Goal: Information Seeking & Learning: Understand process/instructions

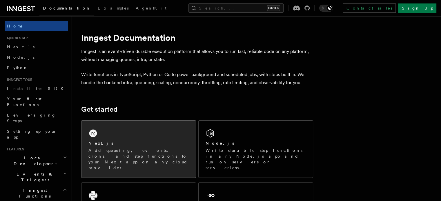
click at [156, 121] on div "Next.js Add queueing, events, crons, and step functions to your Next app on any…" at bounding box center [138, 149] width 114 height 57
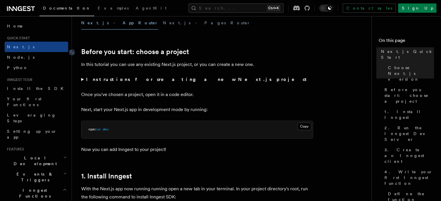
scroll to position [174, 0]
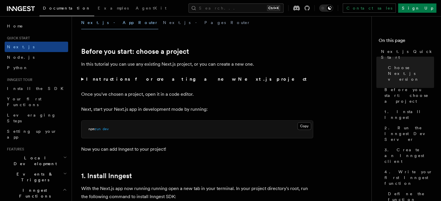
click at [101, 81] on strong "Instructions for creating a new Next.js project" at bounding box center [197, 79] width 223 height 6
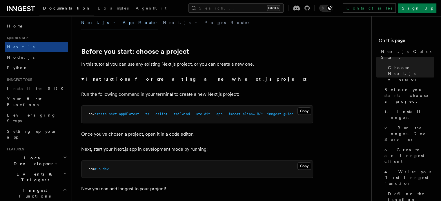
click at [101, 81] on strong "Instructions for creating a new Next.js project" at bounding box center [197, 79] width 223 height 6
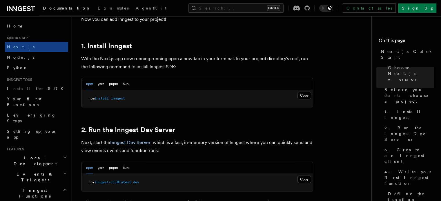
scroll to position [319, 0]
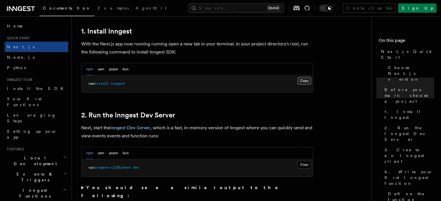
click at [301, 82] on button "Copy Copied" at bounding box center [304, 81] width 14 height 8
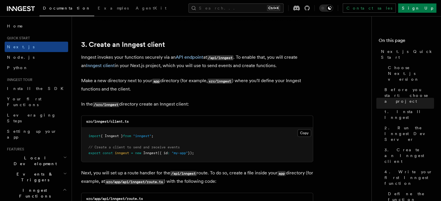
scroll to position [666, 0]
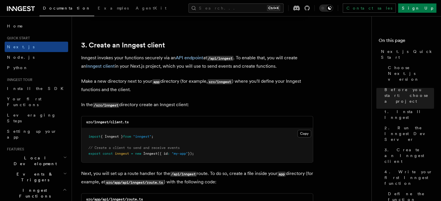
click at [96, 122] on code "src/inngest/client.ts" at bounding box center [107, 122] width 43 height 4
copy code "src/inngest/client.ts"
click at [130, 128] on div "src/inngest/client.ts Copy Copied import { Inngest } from "inngest" ; // Create…" at bounding box center [197, 139] width 232 height 47
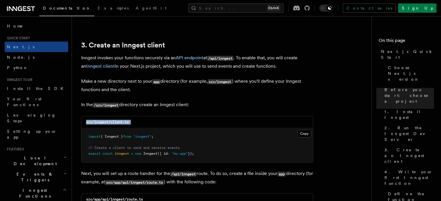
click at [95, 123] on code "src/inngest/client.ts" at bounding box center [107, 122] width 43 height 4
drag, startPoint x: 94, startPoint y: 123, endPoint x: 161, endPoint y: 122, distance: 66.6
click at [161, 122] on div "src/inngest/client.ts" at bounding box center [196, 122] width 231 height 12
copy code "inngest/client.ts"
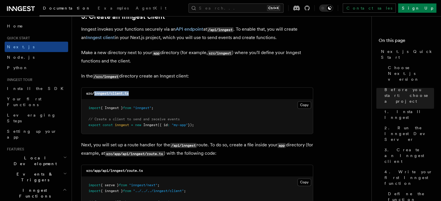
scroll to position [695, 0]
click at [304, 102] on button "Copy Copied" at bounding box center [304, 105] width 14 height 8
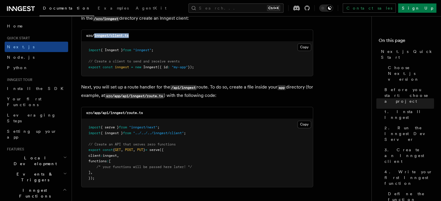
scroll to position [753, 0]
drag, startPoint x: 124, startPoint y: 97, endPoint x: 143, endPoint y: 95, distance: 18.6
click at [143, 95] on code "src/app/api/inngest/route.ts" at bounding box center [134, 95] width 59 height 5
click at [131, 98] on code "src/app/api/inngest/route.ts" at bounding box center [134, 95] width 59 height 5
drag, startPoint x: 131, startPoint y: 97, endPoint x: 173, endPoint y: 95, distance: 41.8
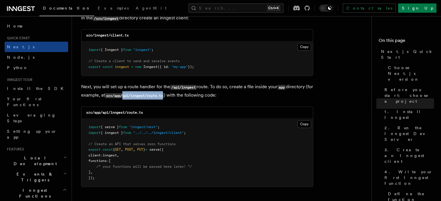
click at [164, 95] on code "src/app/api/inngest/route.ts" at bounding box center [134, 95] width 59 height 5
copy code "api/inngest/route.ts"
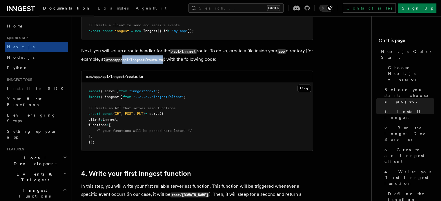
scroll to position [811, 0]
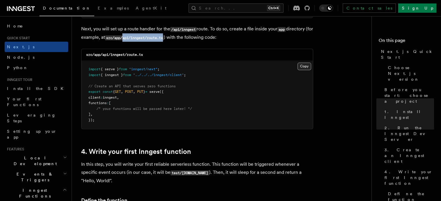
click at [303, 67] on button "Copy Copied" at bounding box center [304, 67] width 14 height 8
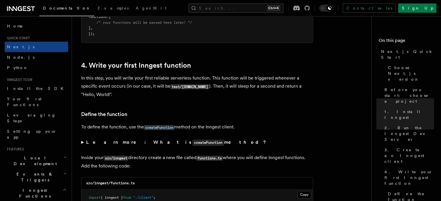
scroll to position [898, 0]
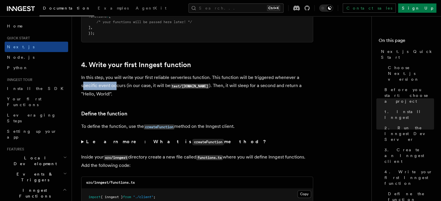
drag, startPoint x: 83, startPoint y: 87, endPoint x: 122, endPoint y: 87, distance: 38.2
click at [121, 87] on p "In this step, you will write your first reliable serverless function. This func…" at bounding box center [197, 86] width 232 height 25
click at [122, 87] on p "In this step, you will write your first reliable serverless function. This func…" at bounding box center [197, 86] width 232 height 25
drag, startPoint x: 212, startPoint y: 86, endPoint x: 233, endPoint y: 84, distance: 21.2
click at [229, 84] on p "In this step, you will write your first reliable serverless function. This func…" at bounding box center [197, 86] width 232 height 25
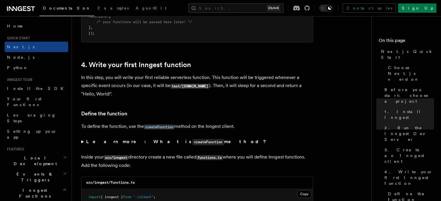
drag, startPoint x: 236, startPoint y: 84, endPoint x: 296, endPoint y: 92, distance: 60.4
click at [238, 85] on p "In this step, you will write your first reliable serverless function. This func…" at bounding box center [197, 86] width 232 height 25
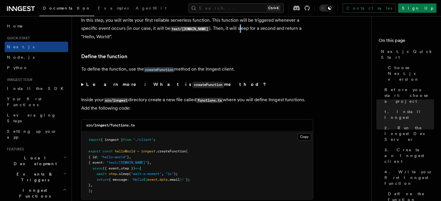
scroll to position [956, 0]
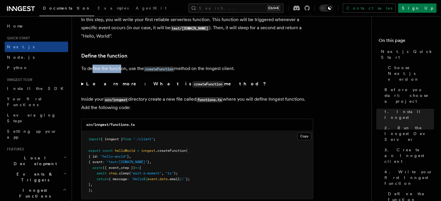
drag, startPoint x: 95, startPoint y: 68, endPoint x: 121, endPoint y: 69, distance: 25.8
click at [121, 69] on p "To define the function, use the createFunction method on the Inngest client." at bounding box center [197, 69] width 232 height 8
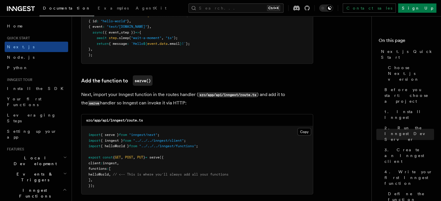
scroll to position [1043, 0]
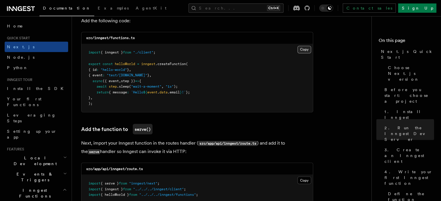
click at [304, 50] on button "Copy Copied" at bounding box center [304, 50] width 14 height 8
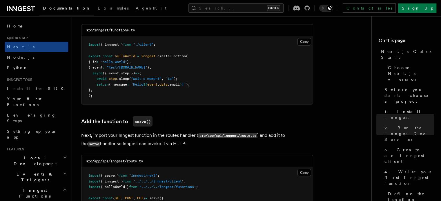
scroll to position [1072, 0]
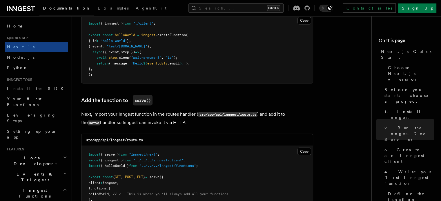
click at [140, 125] on p "Next, import your Inngest function in the routes handler ( src/app/api/inngest/…" at bounding box center [197, 118] width 232 height 17
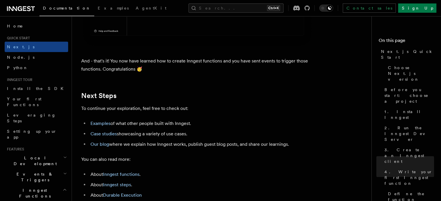
scroll to position [3564, 0]
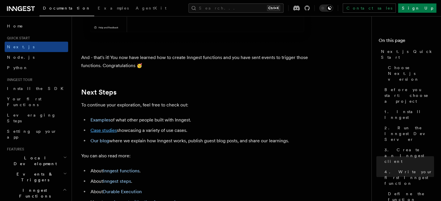
click at [97, 133] on link "Case studies" at bounding box center [103, 131] width 26 height 6
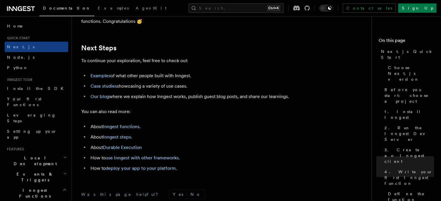
scroll to position [3643, 0]
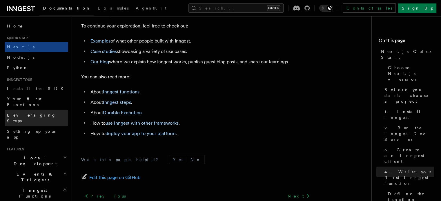
click at [43, 110] on link "Leveraging Steps" at bounding box center [36, 118] width 63 height 16
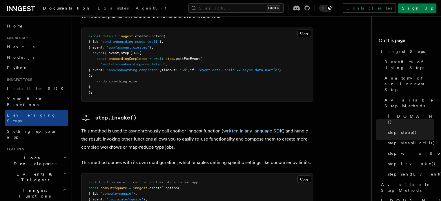
scroll to position [956, 0]
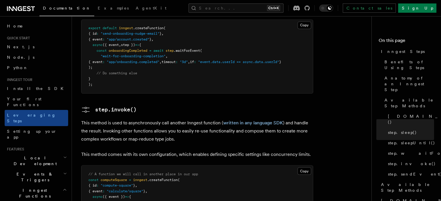
drag, startPoint x: 229, startPoint y: 125, endPoint x: 164, endPoint y: 93, distance: 72.8
click at [164, 119] on p "This method is used to asynchronously call another Inngest function ( written i…" at bounding box center [197, 131] width 232 height 24
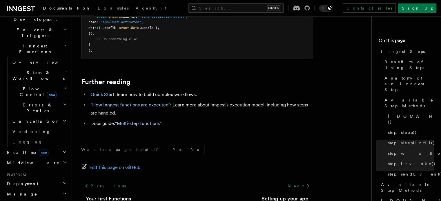
scroll to position [145, 0]
click at [46, 147] on h2 "Realtime new" at bounding box center [36, 152] width 63 height 10
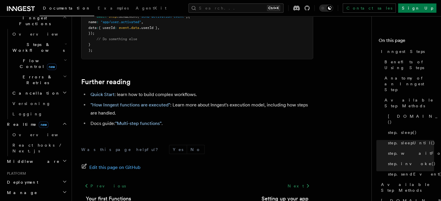
scroll to position [174, 0]
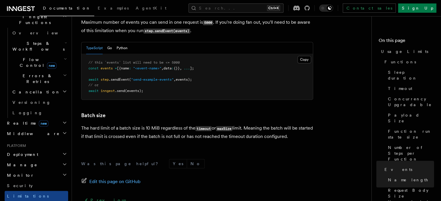
scroll to position [476, 0]
